Goal: Task Accomplishment & Management: Complete application form

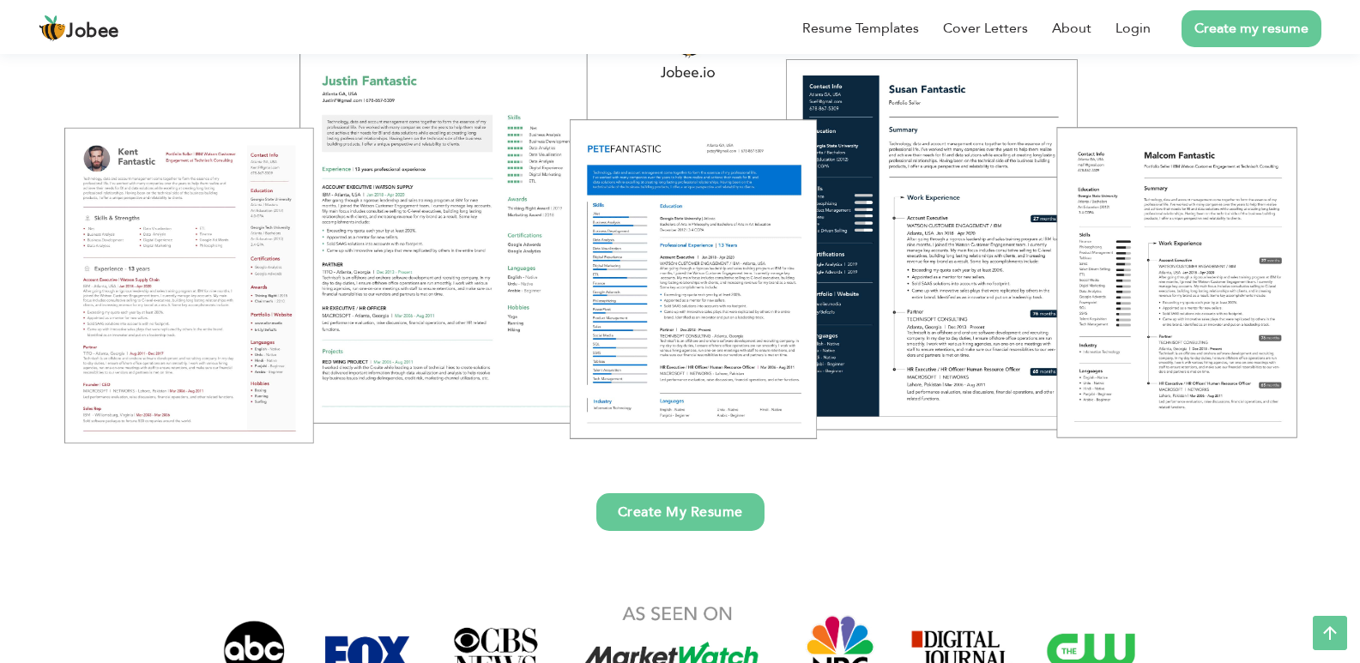
scroll to position [257, 0]
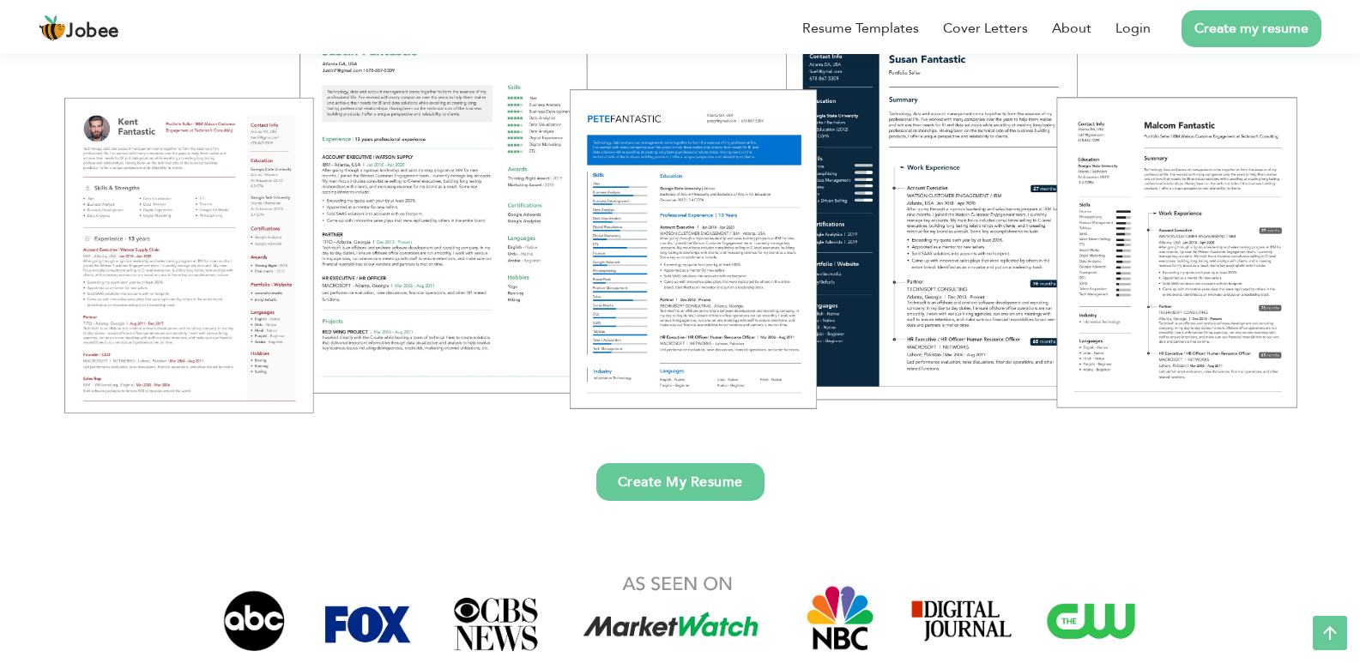
click at [662, 482] on link "Create My Resume" at bounding box center [680, 482] width 168 height 38
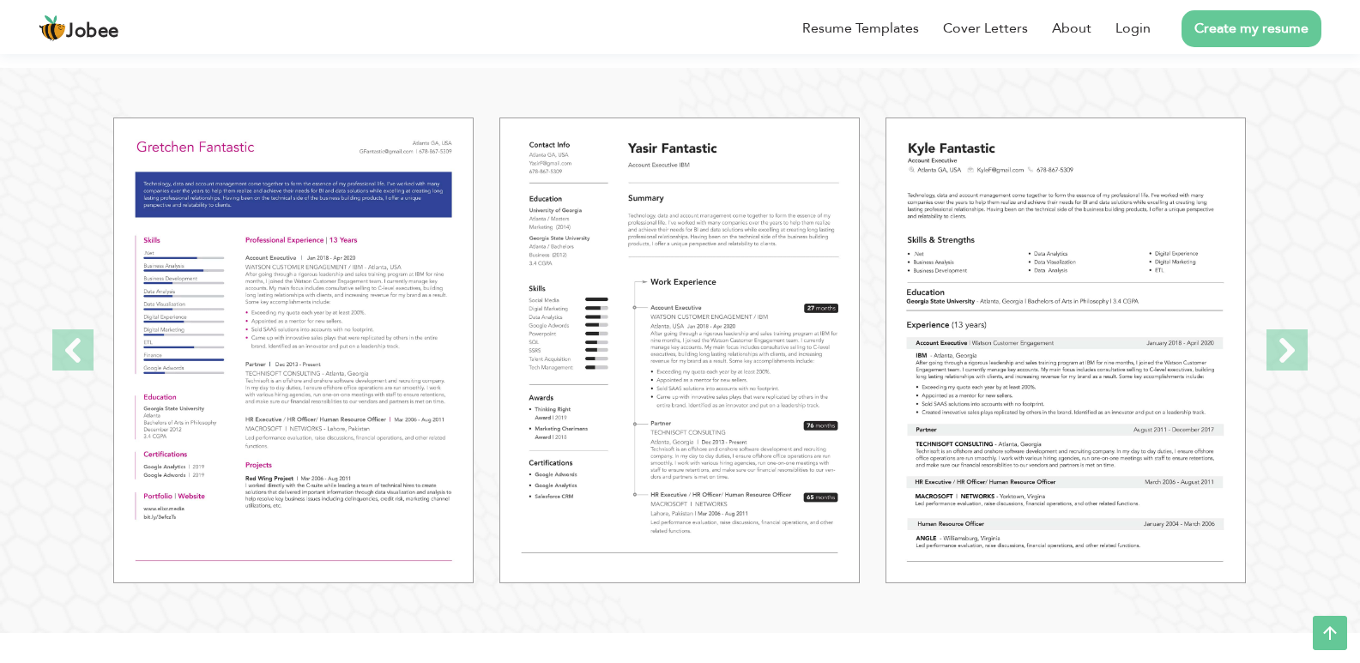
scroll to position [1887, 0]
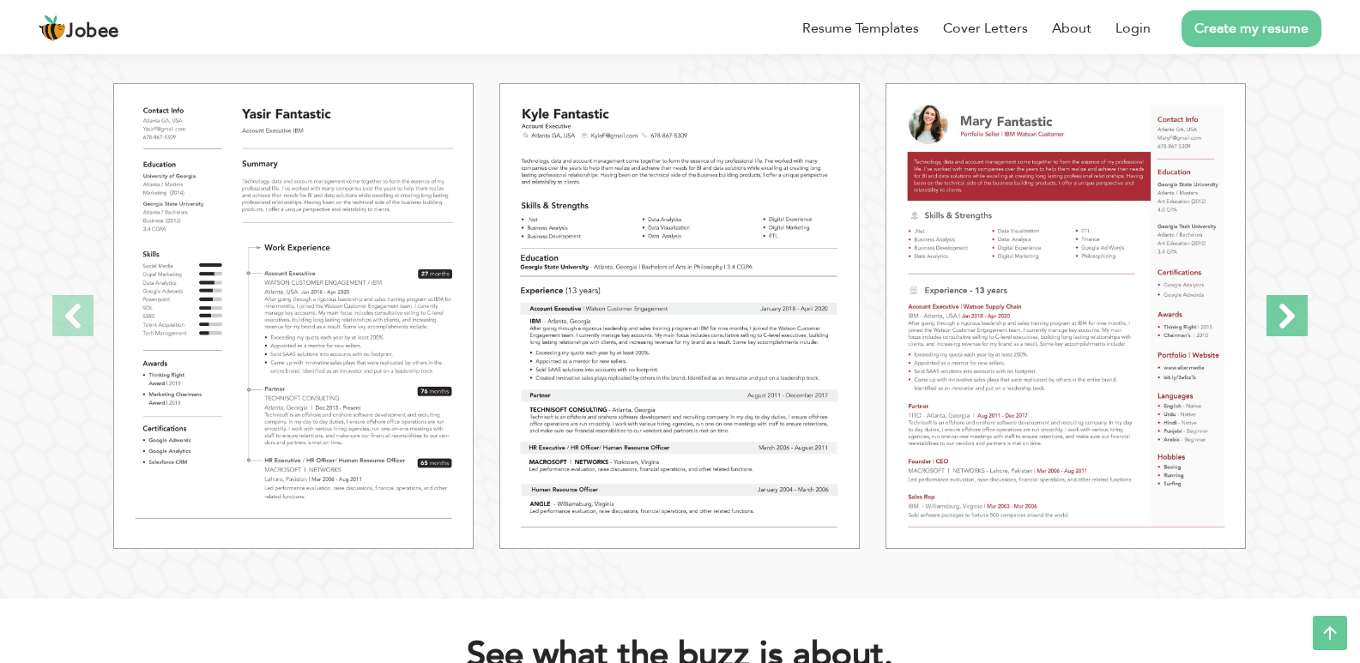
click at [1294, 316] on span at bounding box center [1286, 315] width 41 height 41
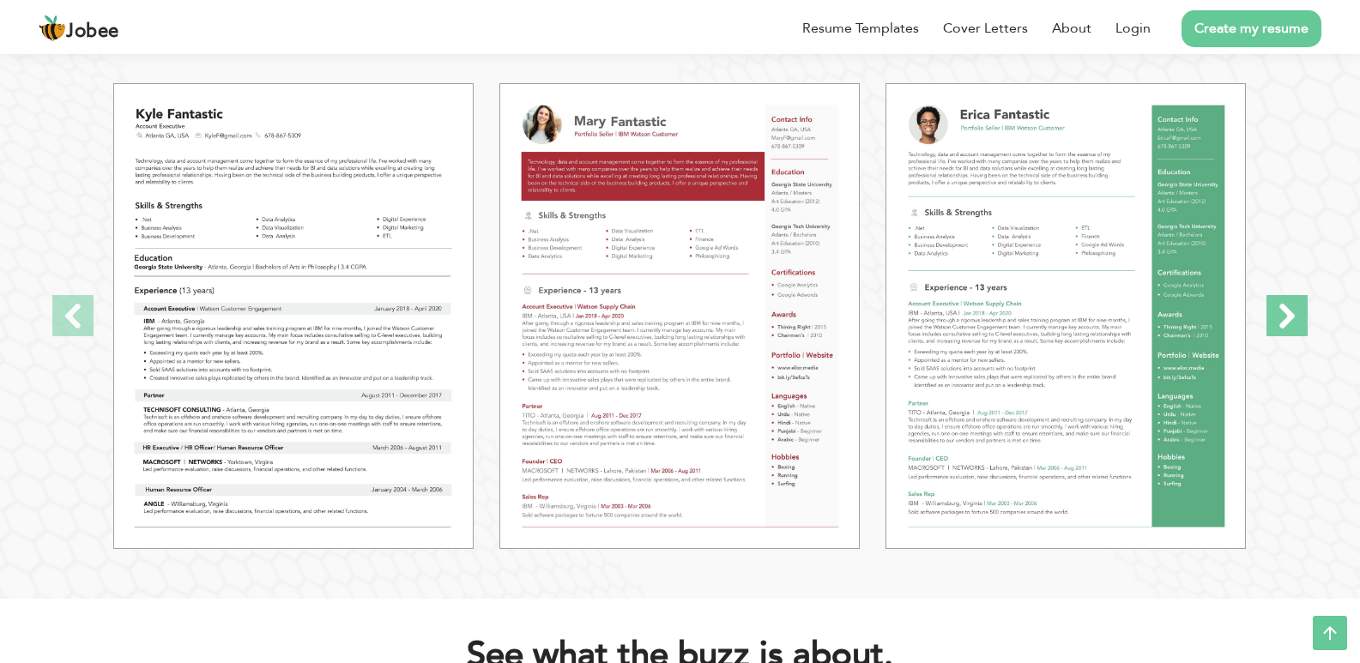
click at [1294, 316] on span at bounding box center [1286, 315] width 41 height 41
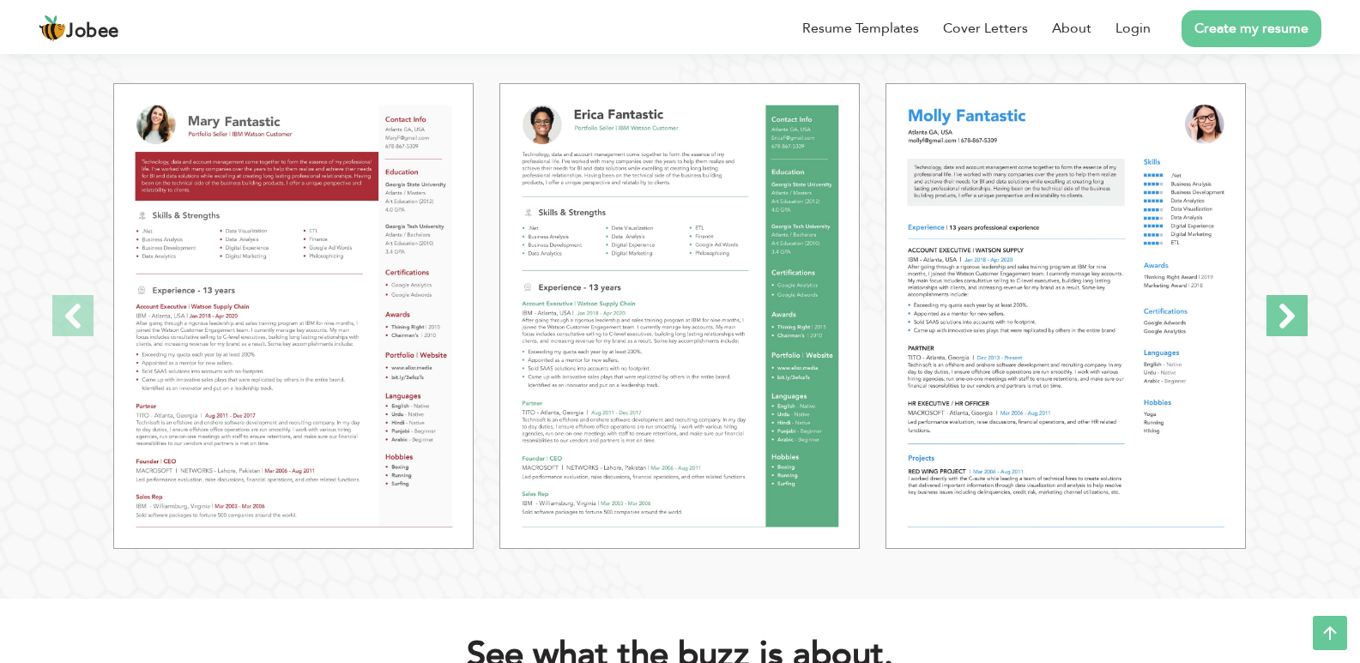
click at [1294, 316] on span at bounding box center [1286, 315] width 41 height 41
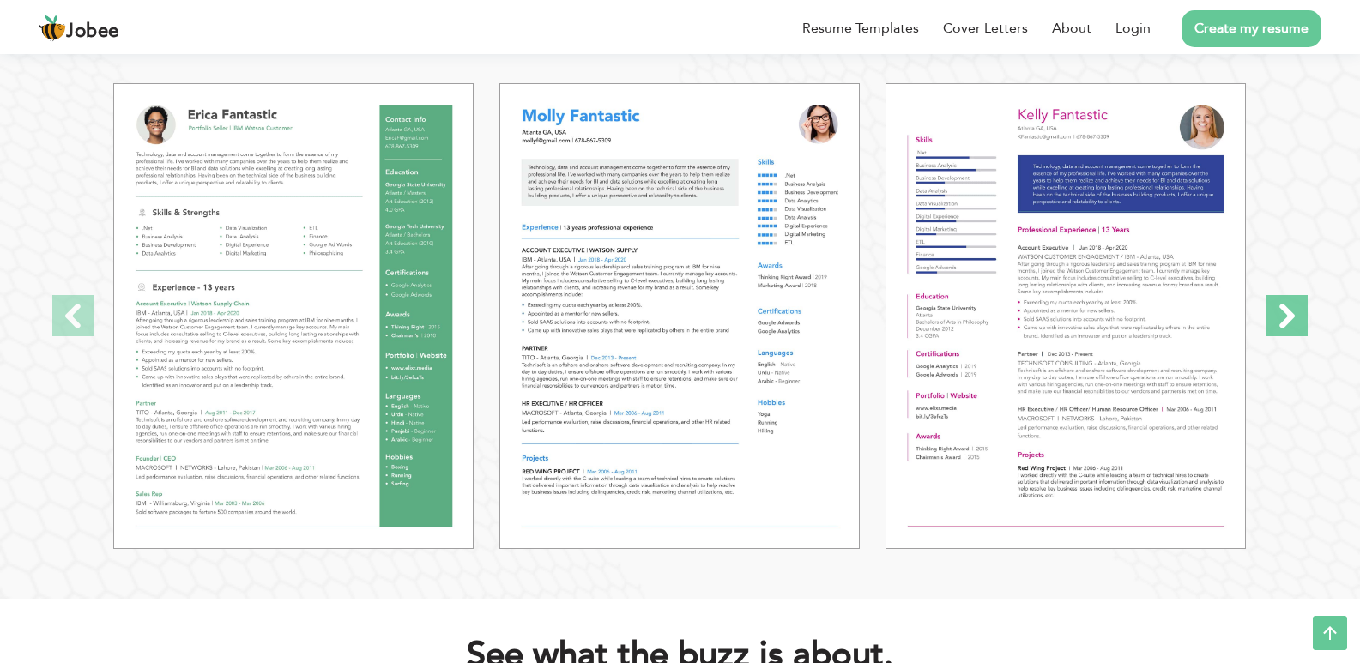
click at [1294, 316] on span at bounding box center [1286, 315] width 41 height 41
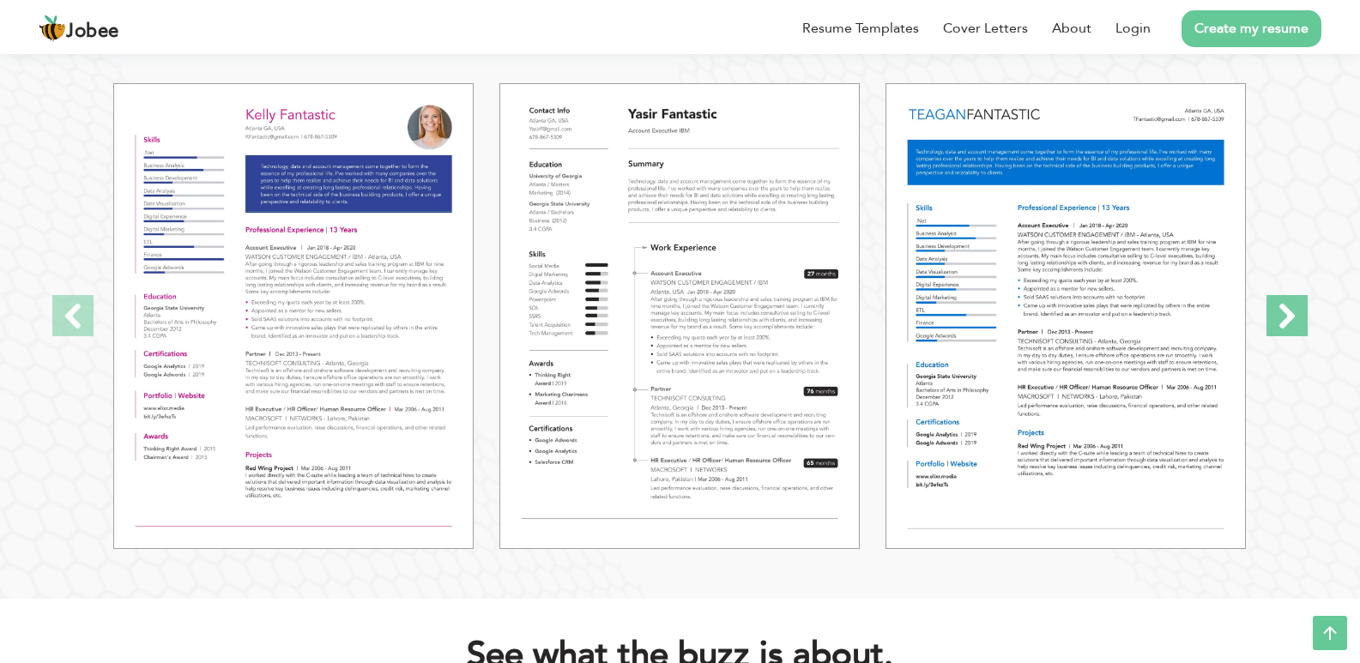
click at [1294, 316] on span at bounding box center [1286, 315] width 41 height 41
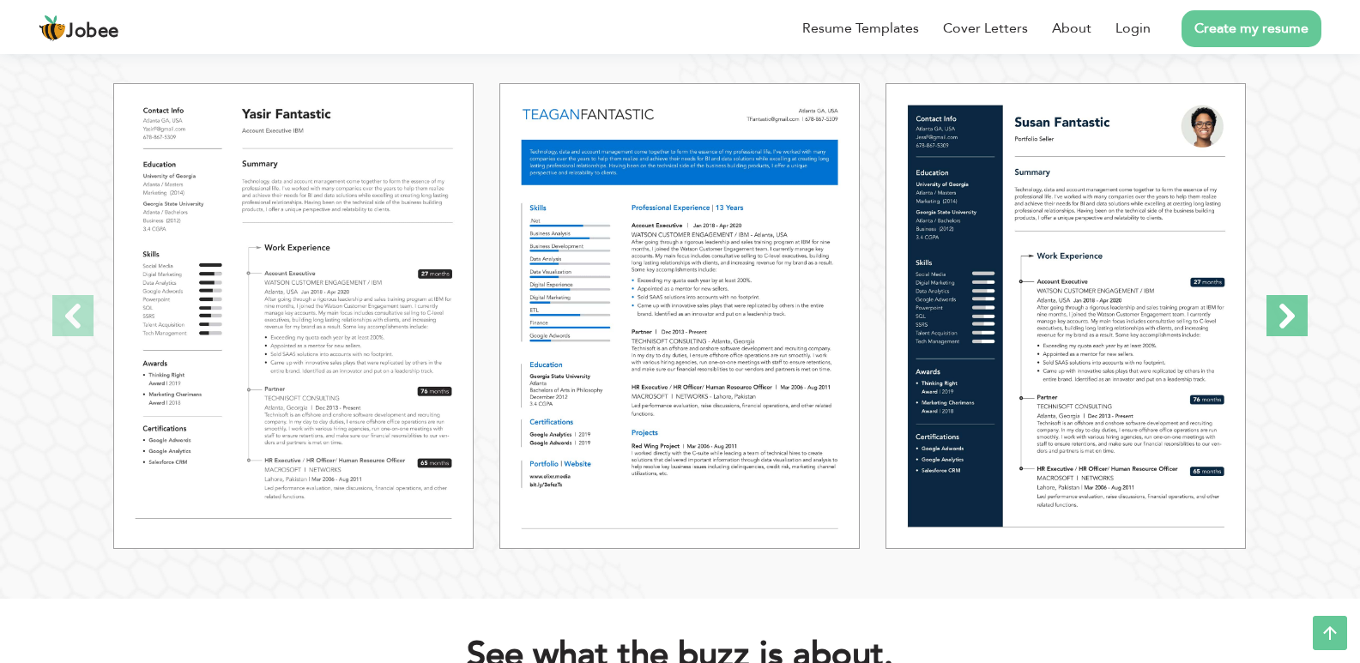
click at [1294, 316] on span at bounding box center [1286, 315] width 41 height 41
